Goal: Information Seeking & Learning: Learn about a topic

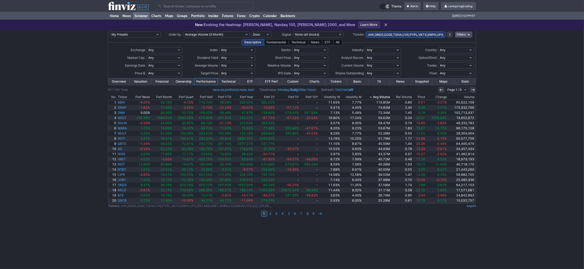
click at [392, 37] on input "JHX,ONDS,EOSE,TSHA,CVS,PYPL,VKTX,ENPH,UPS,OXY,NEE,SBET,AKBA,CCO,NEOG,FCX,SO,CZR…" at bounding box center [406, 34] width 80 height 6
type input "tal"
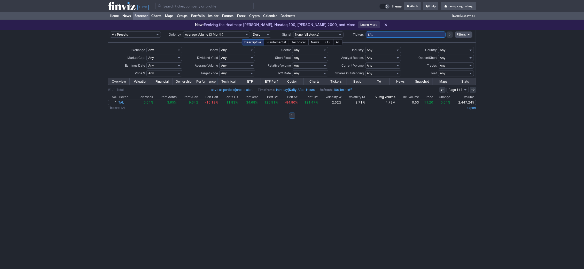
drag, startPoint x: 377, startPoint y: 35, endPoint x: 312, endPoint y: 32, distance: 65.1
click at [366, 33] on input "TAL" at bounding box center [406, 34] width 80 height 6
type input "tslz,nvdq"
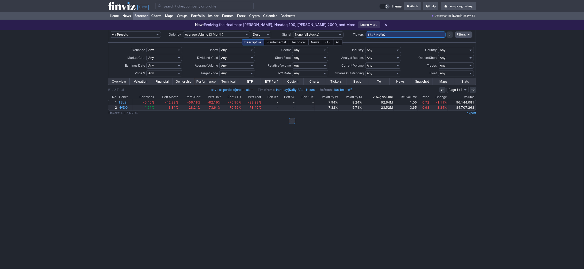
drag, startPoint x: 393, startPoint y: 33, endPoint x: 245, endPoint y: 24, distance: 147.7
click at [366, 31] on input "TSLZ,NVDQ" at bounding box center [406, 34] width 80 height 6
click at [325, 44] on div "ETF" at bounding box center [327, 42] width 11 height 6
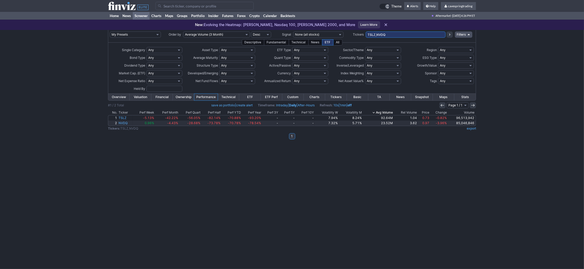
click at [365, 62] on select "Any Inverse (-0.2x to -0.3x) Inverse (-0.5x) Inverse (-1) Inverse (-1.25x) Inve…" at bounding box center [383, 65] width 36 height 6
select select "modal"
click option "Custom" at bounding box center [0, 0] width 0 height 0
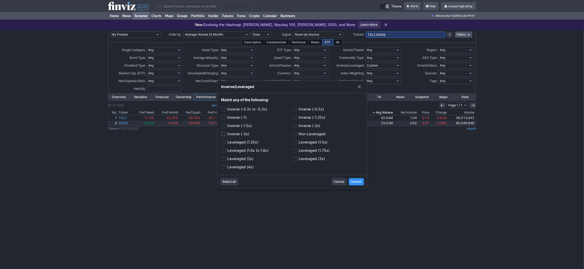
click at [244, 133] on label "Inverse (-3x)" at bounding box center [256, 133] width 70 height 7
click at [225, 133] on input "Inverse (-3x)" at bounding box center [223, 134] width 4 height 4
checkbox input "true"
click at [307, 125] on label "Inverse (-2x)" at bounding box center [327, 125] width 70 height 7
click at [297, 125] on input "Inverse (-2x)" at bounding box center [294, 126] width 4 height 4
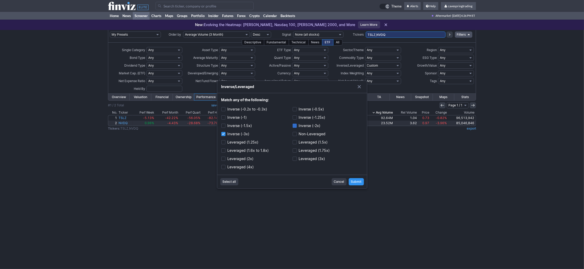
checkbox input "true"
click at [358, 181] on span "Submit" at bounding box center [356, 181] width 11 height 5
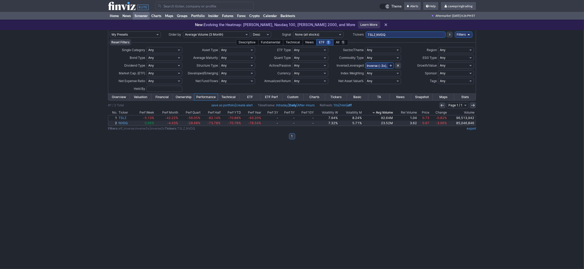
drag, startPoint x: 390, startPoint y: 36, endPoint x: 333, endPoint y: 28, distance: 56.8
click at [366, 31] on input "TSLZ,NVDQ" at bounding box center [406, 34] width 80 height 6
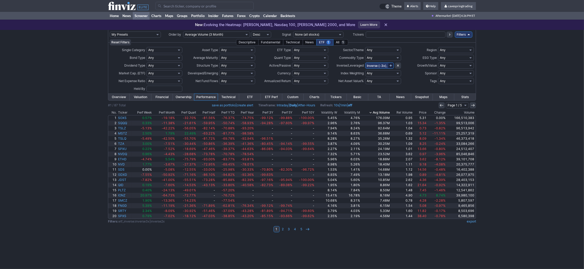
click at [128, 112] on th "Ticker" at bounding box center [124, 112] width 14 height 5
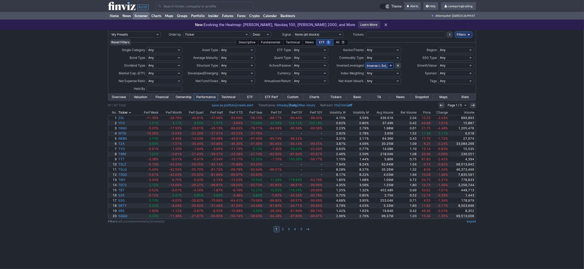
click at [127, 114] on th "Ticker" at bounding box center [127, 112] width 20 height 5
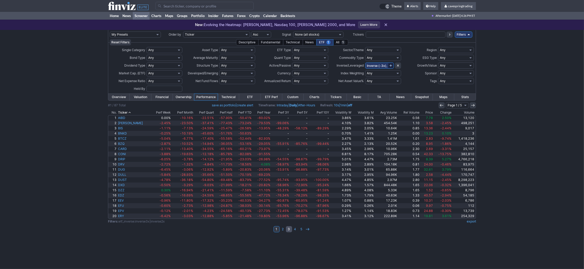
click at [290, 229] on link "3" at bounding box center [289, 229] width 6 height 6
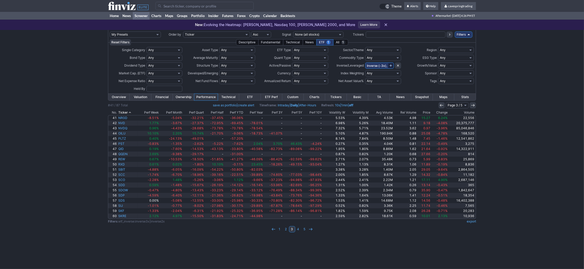
click at [391, 66] on use at bounding box center [390, 65] width 2 height 2
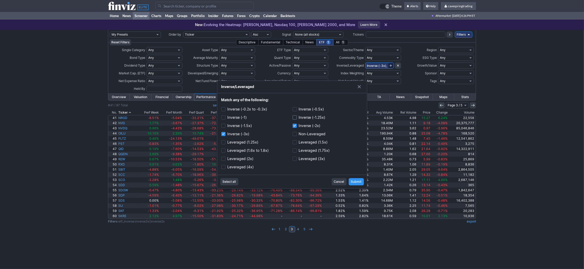
click at [300, 117] on label "Inverse (-1.25x)" at bounding box center [327, 117] width 70 height 7
click at [297, 117] on input "Inverse (-1.25x)" at bounding box center [294, 117] width 4 height 4
checkbox input "true"
click at [235, 118] on label "Inverse (-1)" at bounding box center [256, 117] width 70 height 7
click at [225, 118] on input "Inverse (-1)" at bounding box center [223, 117] width 4 height 4
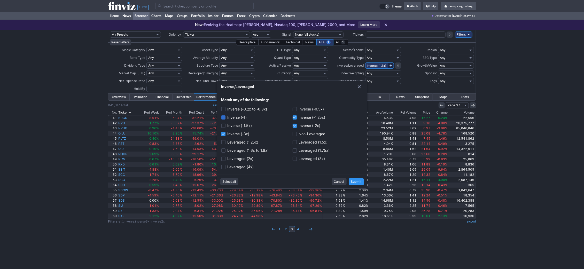
checkbox input "true"
click at [235, 124] on label "Inverse (-1.5x)" at bounding box center [256, 125] width 70 height 7
click at [225, 124] on input "Inverse (-1.5x)" at bounding box center [223, 126] width 4 height 4
checkbox input "true"
click at [356, 183] on span "Submit" at bounding box center [356, 181] width 11 height 5
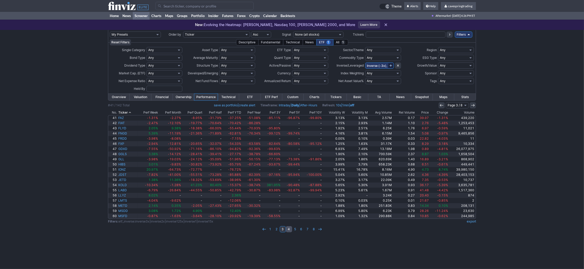
click at [290, 231] on link "4" at bounding box center [289, 229] width 6 height 6
